Goal: Check status

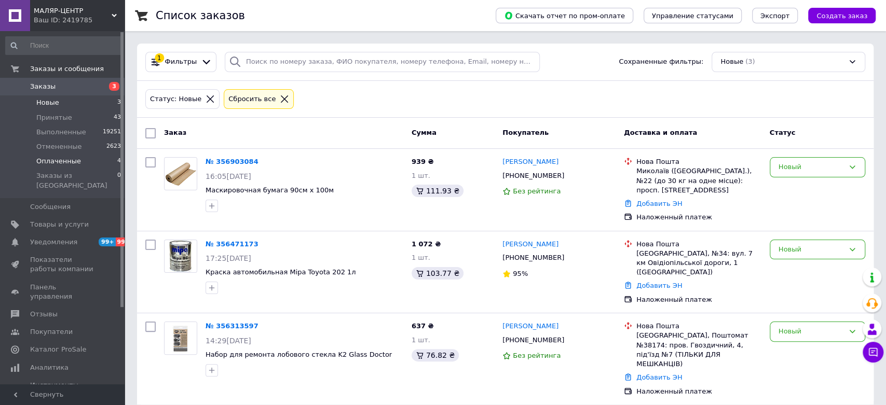
click at [52, 160] on span "Оплаченные" at bounding box center [58, 161] width 45 height 9
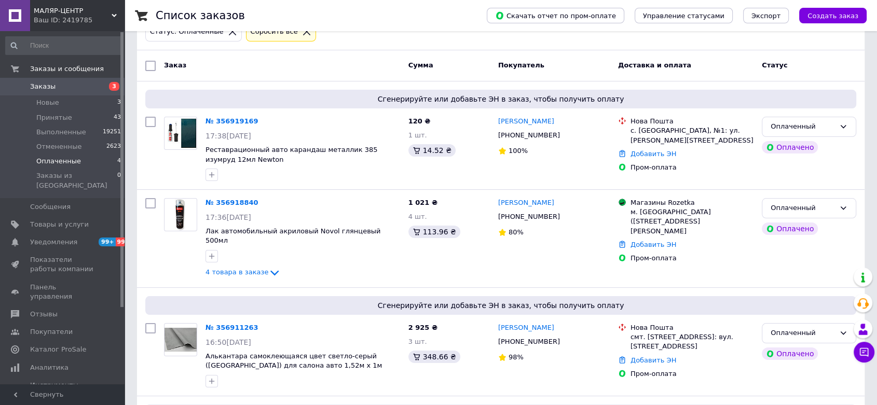
scroll to position [179, 0]
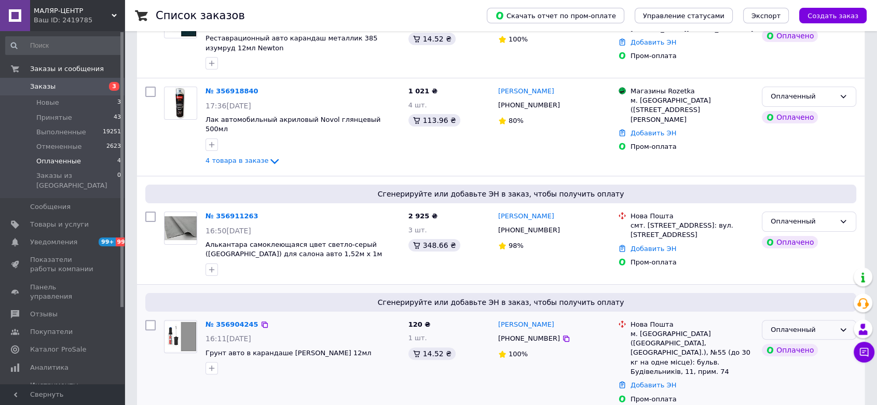
click at [843, 326] on icon at bounding box center [843, 330] width 8 height 8
click at [778, 342] on li "Принят" at bounding box center [808, 351] width 93 height 19
click at [258, 155] on div "4 товара в заказе" at bounding box center [302, 161] width 195 height 12
click at [268, 155] on icon at bounding box center [274, 161] width 12 height 12
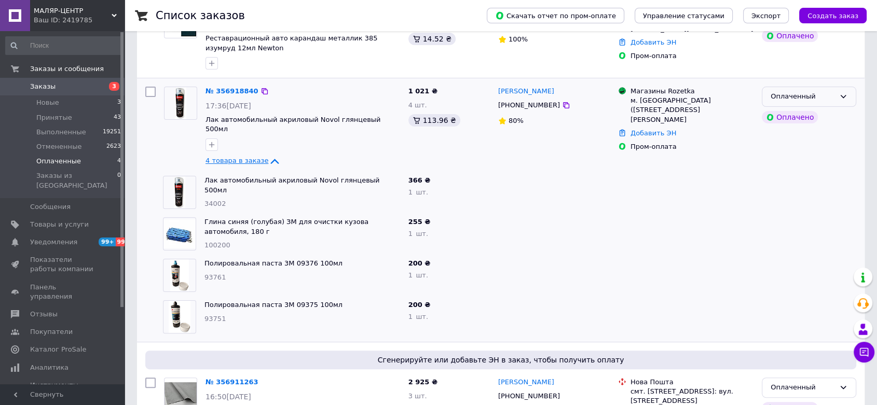
click at [842, 94] on icon at bounding box center [843, 96] width 8 height 8
click at [789, 114] on li "Принят" at bounding box center [808, 118] width 93 height 19
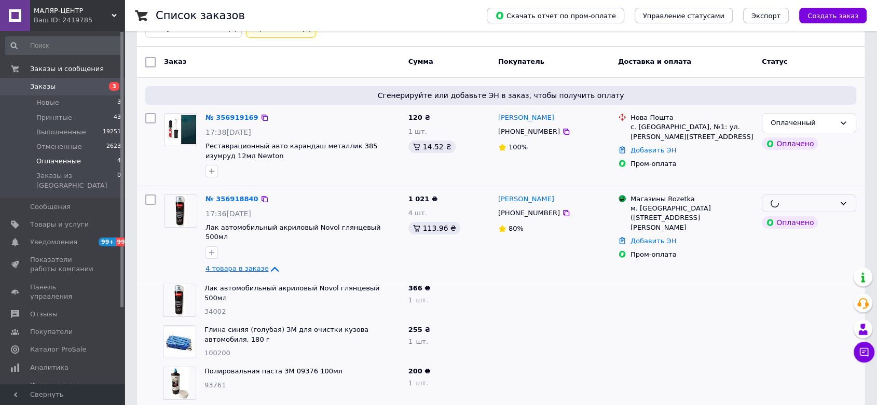
scroll to position [64, 0]
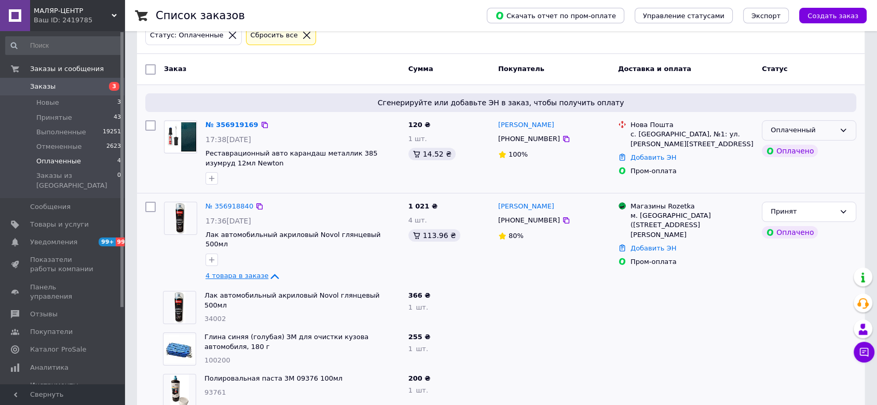
click at [845, 128] on icon at bounding box center [843, 130] width 8 height 8
click at [782, 150] on li "Принят" at bounding box center [808, 152] width 93 height 19
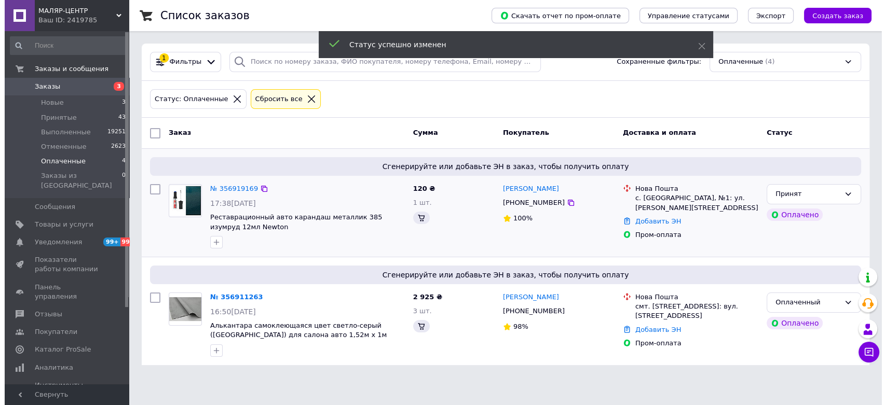
scroll to position [0, 0]
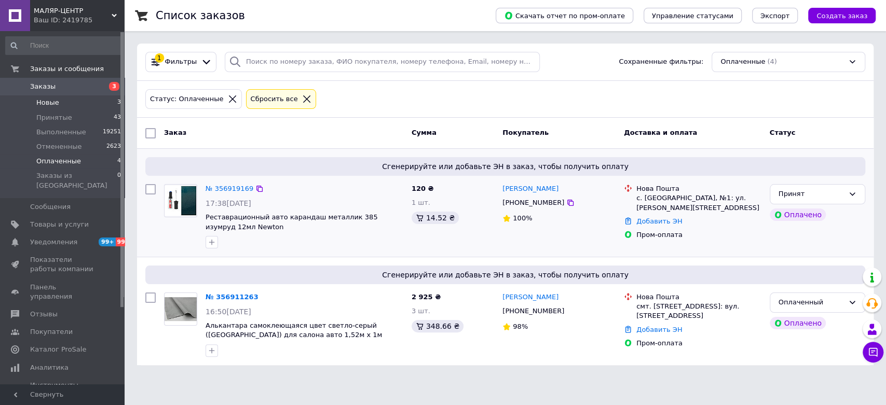
click at [44, 98] on span "Новые" at bounding box center [47, 102] width 23 height 9
